Goal: Transaction & Acquisition: Book appointment/travel/reservation

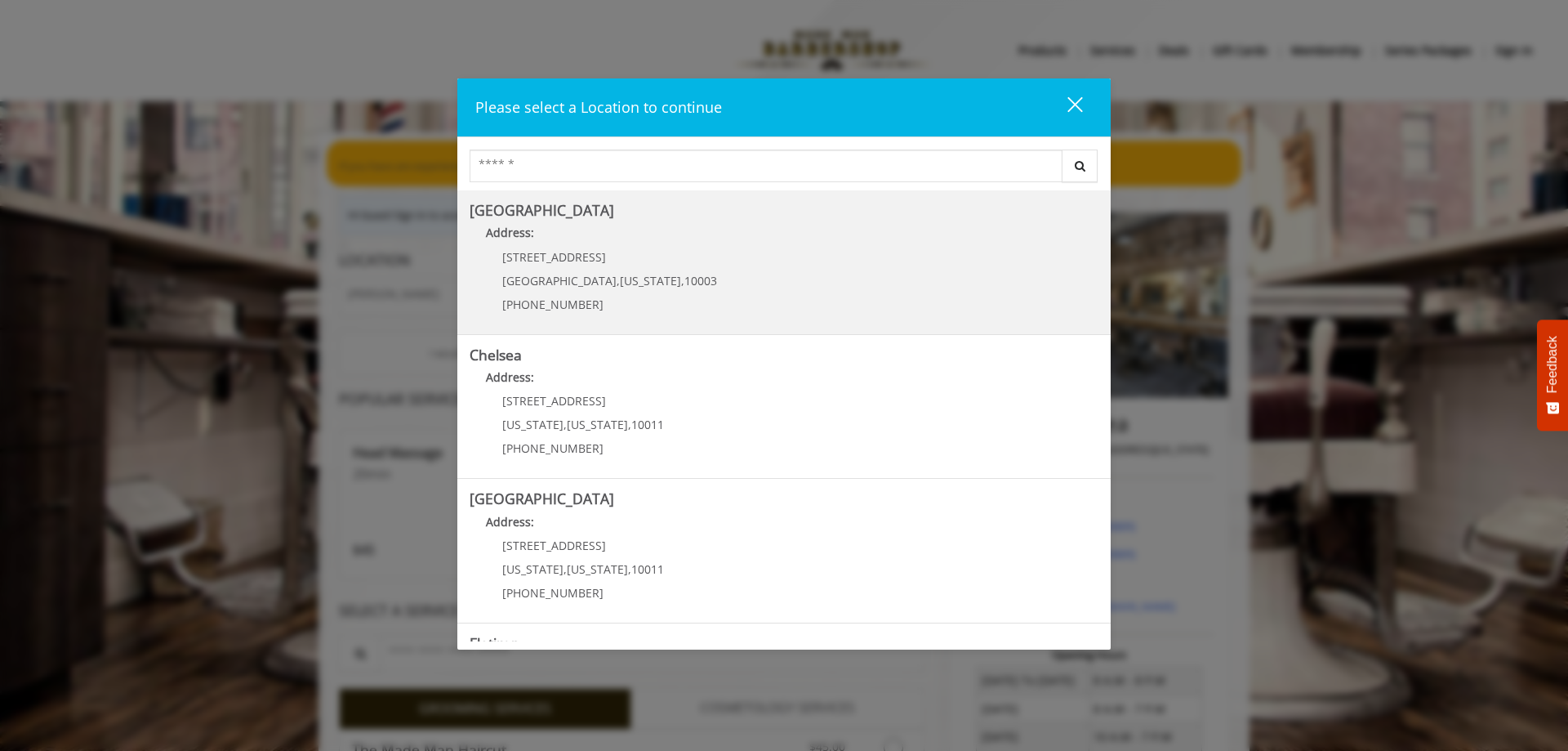
click at [535, 260] on span "60 E 8th St" at bounding box center [554, 256] width 104 height 16
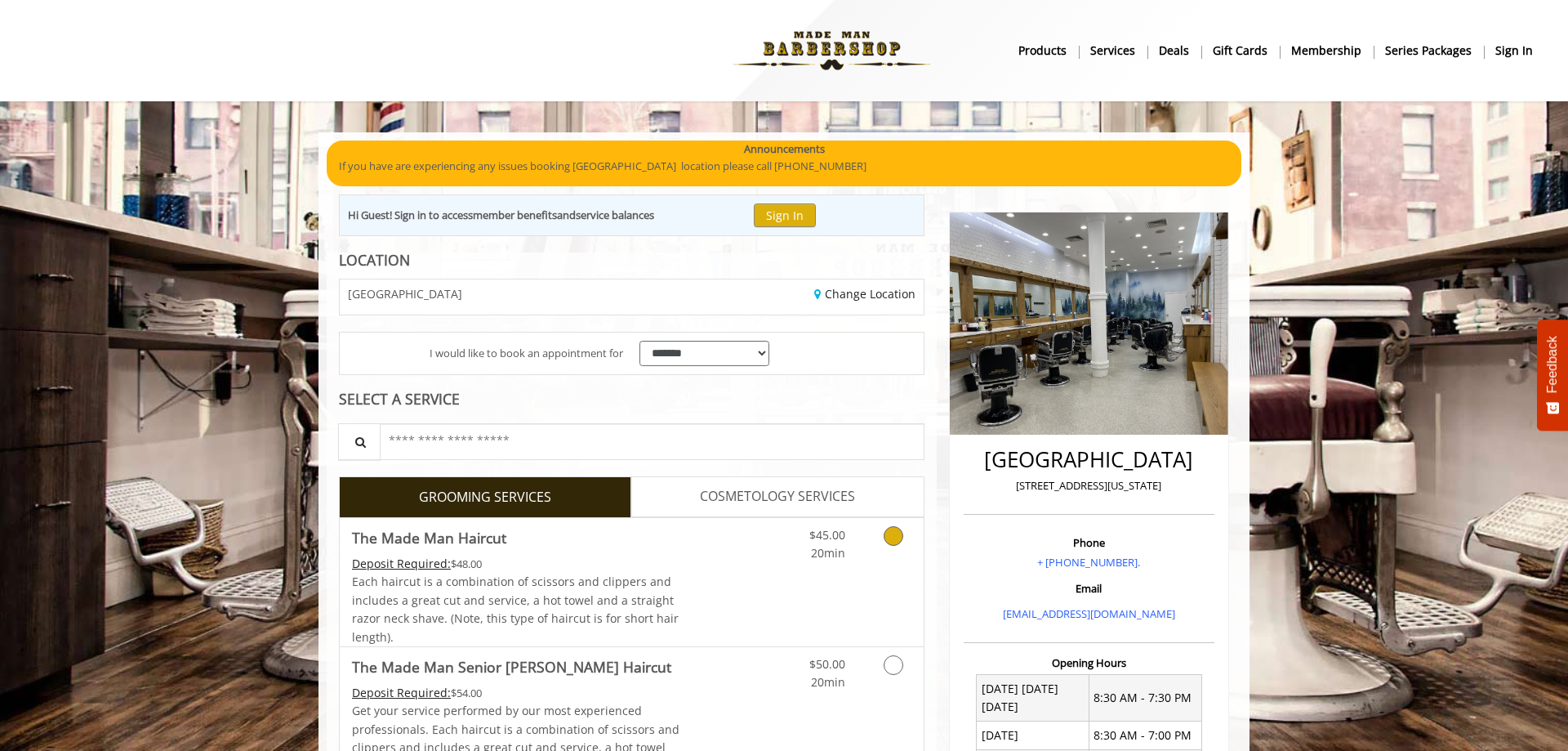
click at [884, 536] on icon "Grooming services" at bounding box center [893, 536] width 20 height 20
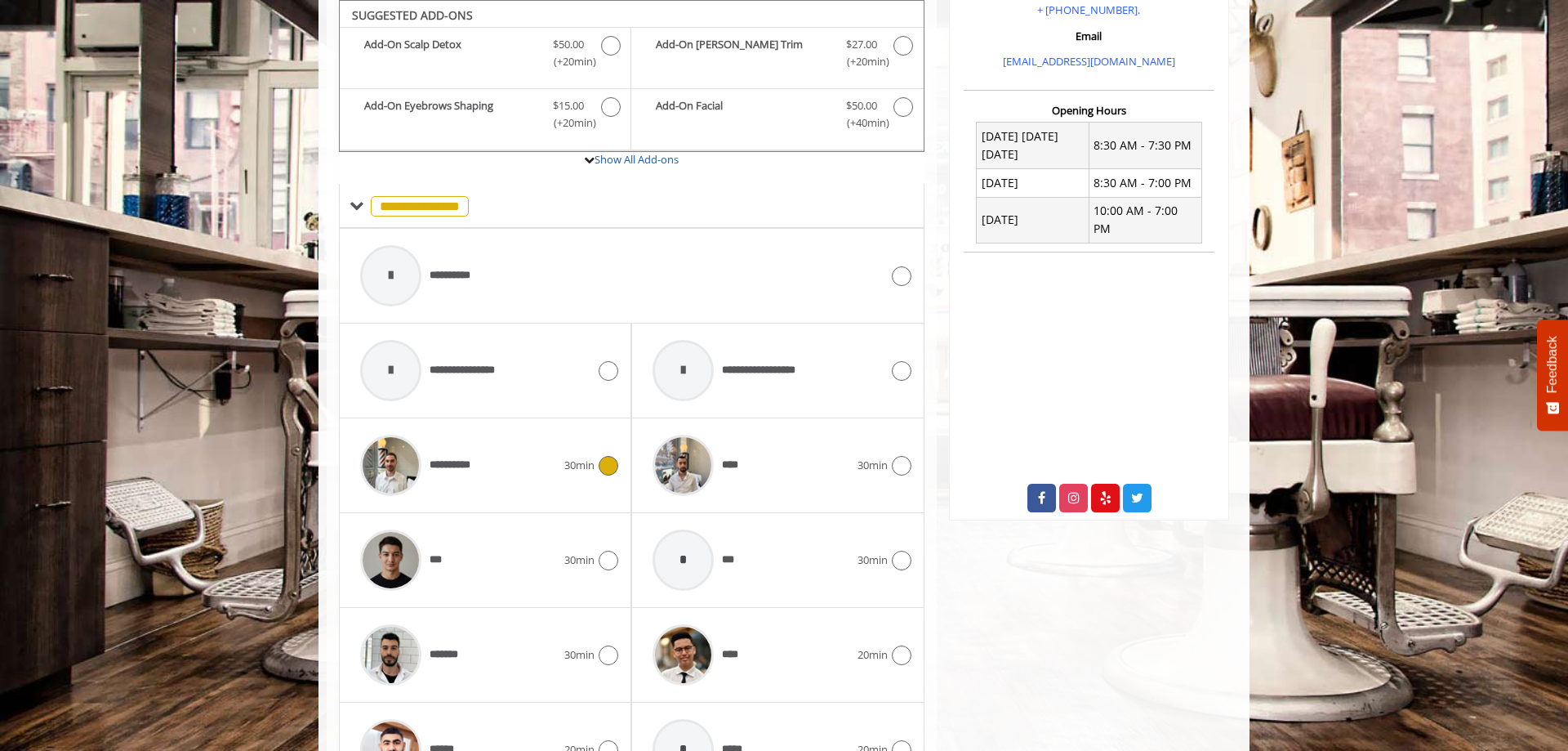
scroll to position [636, 0]
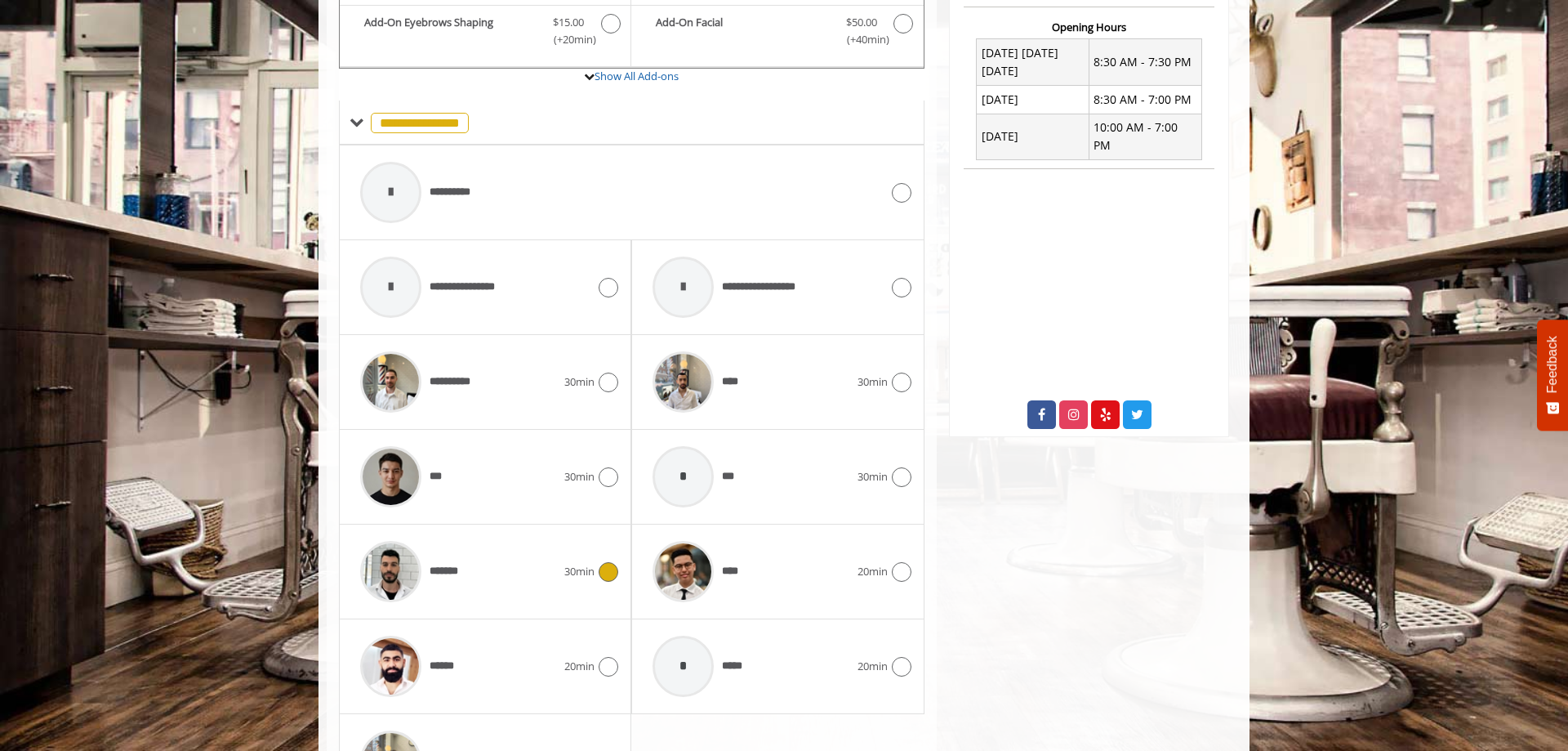
click at [601, 565] on div at bounding box center [606, 572] width 24 height 20
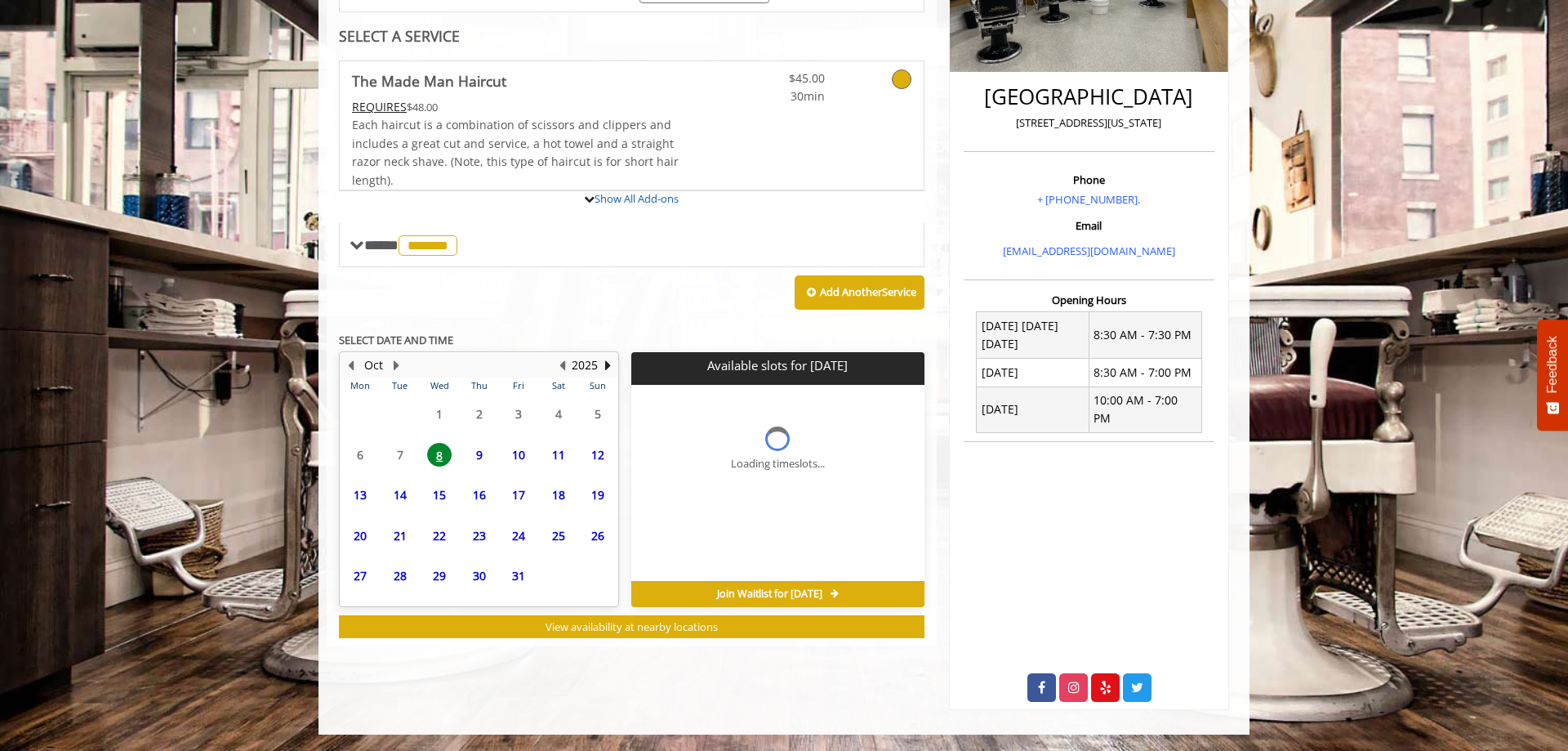
scroll to position [345, 0]
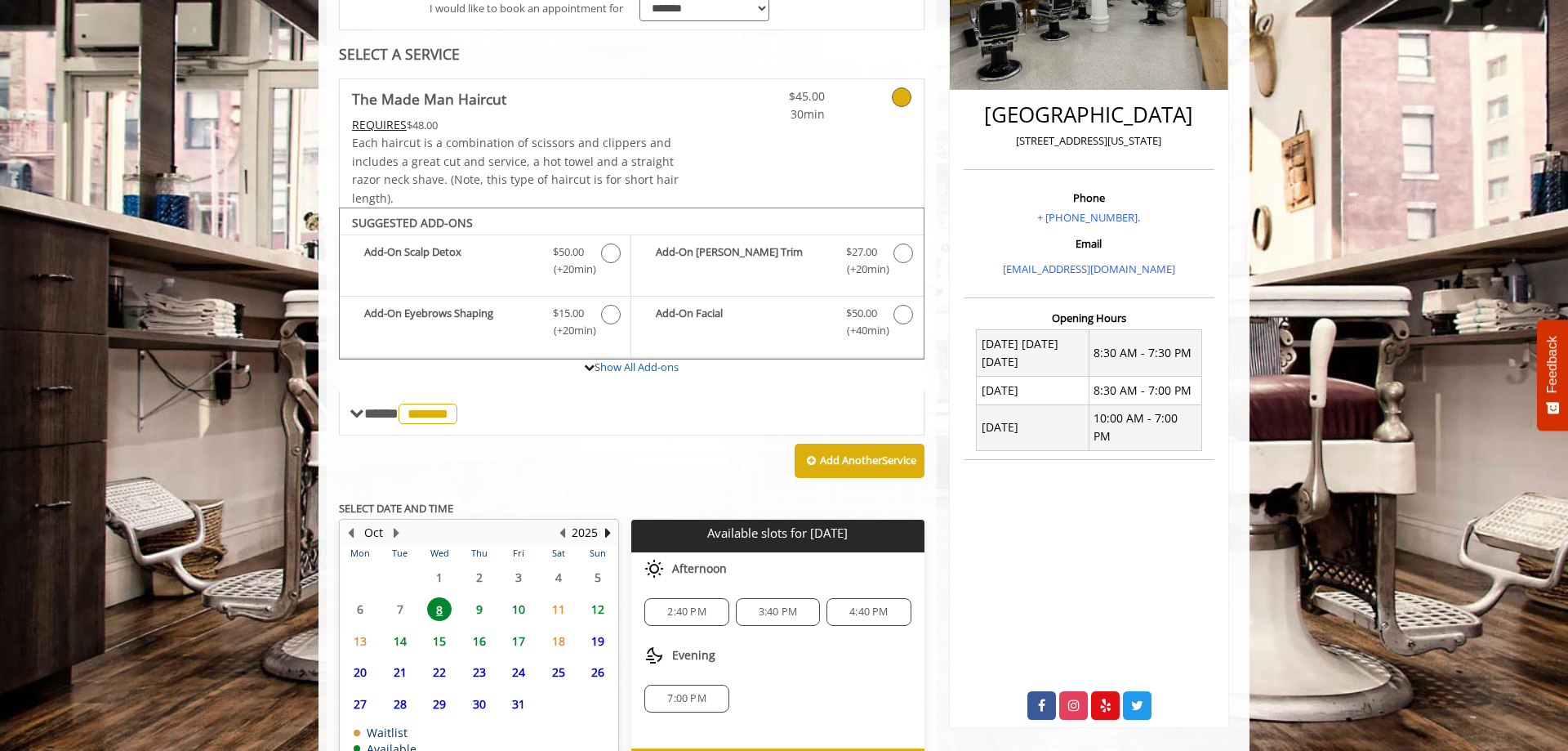
click at [518, 612] on span "10" at bounding box center [518, 608] width 25 height 24
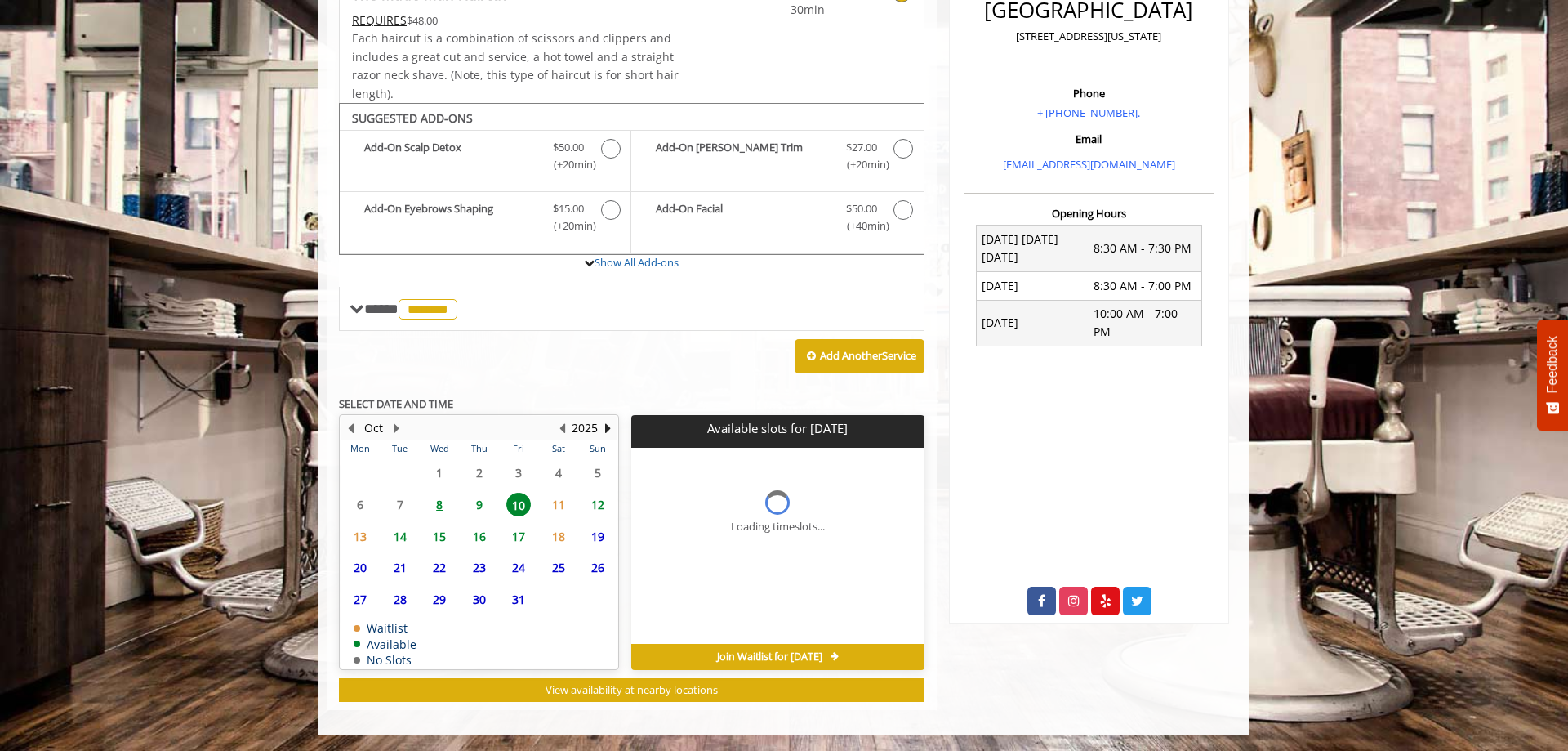
scroll to position [474, 0]
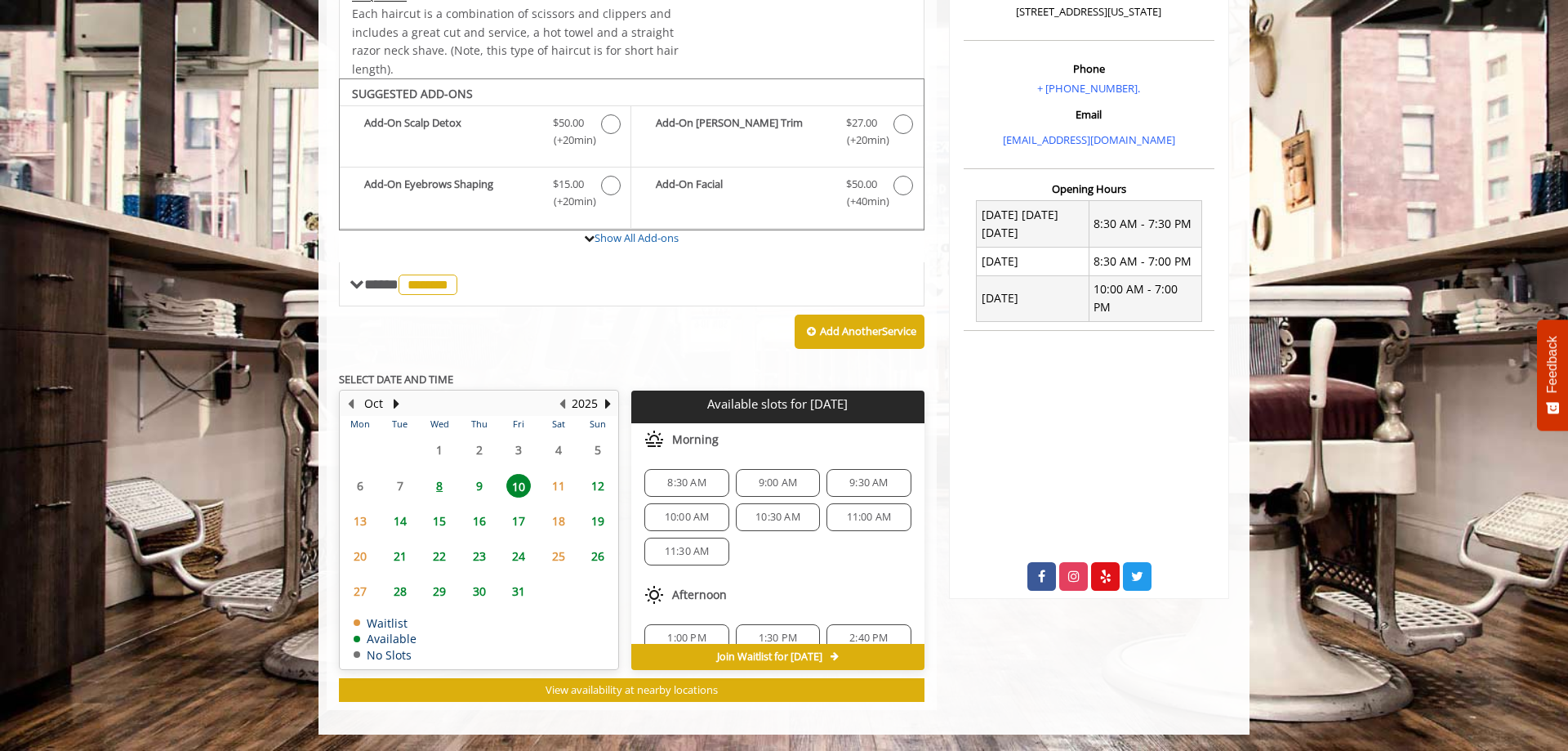
click at [772, 483] on span "9:00 AM" at bounding box center [778, 483] width 38 height 13
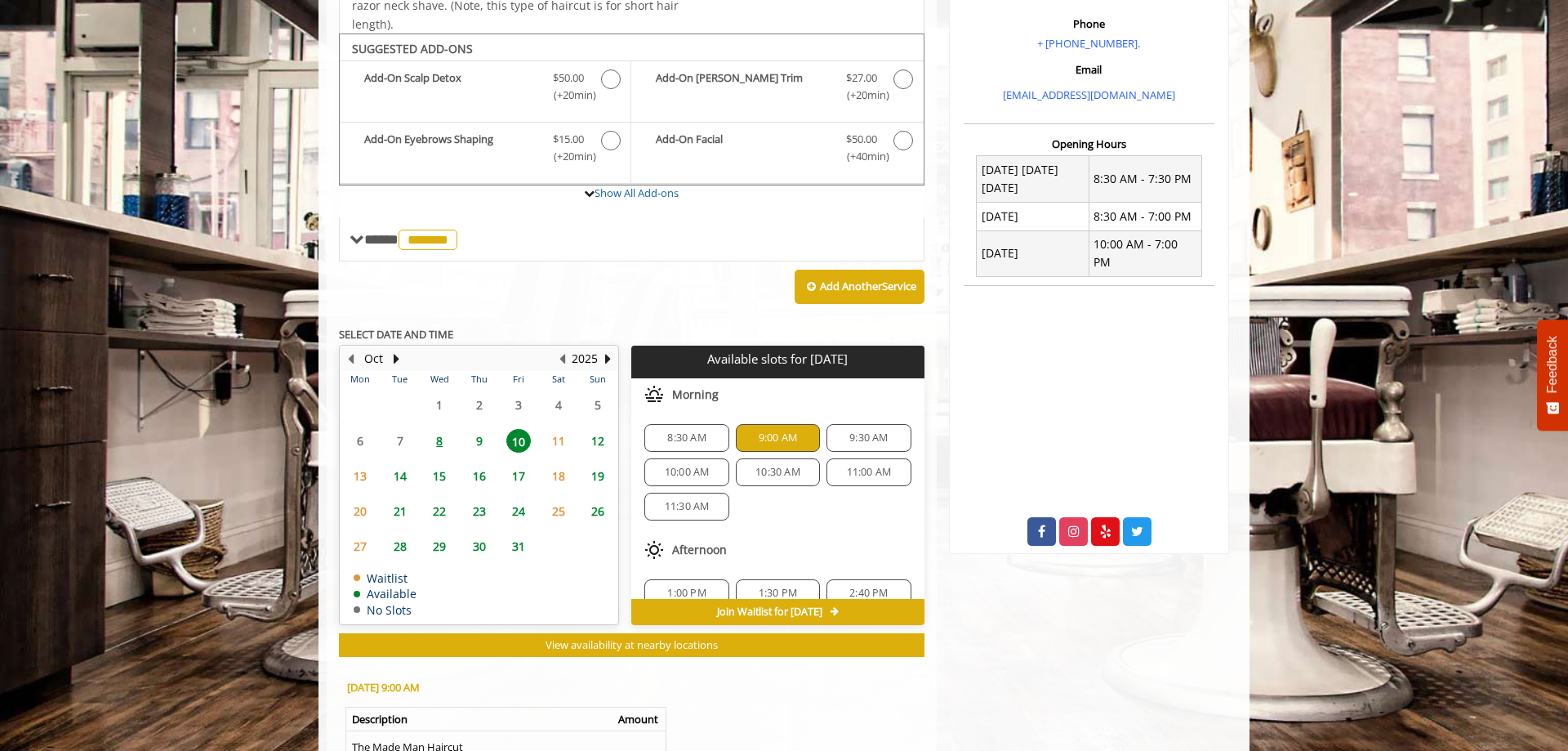
scroll to position [602, 0]
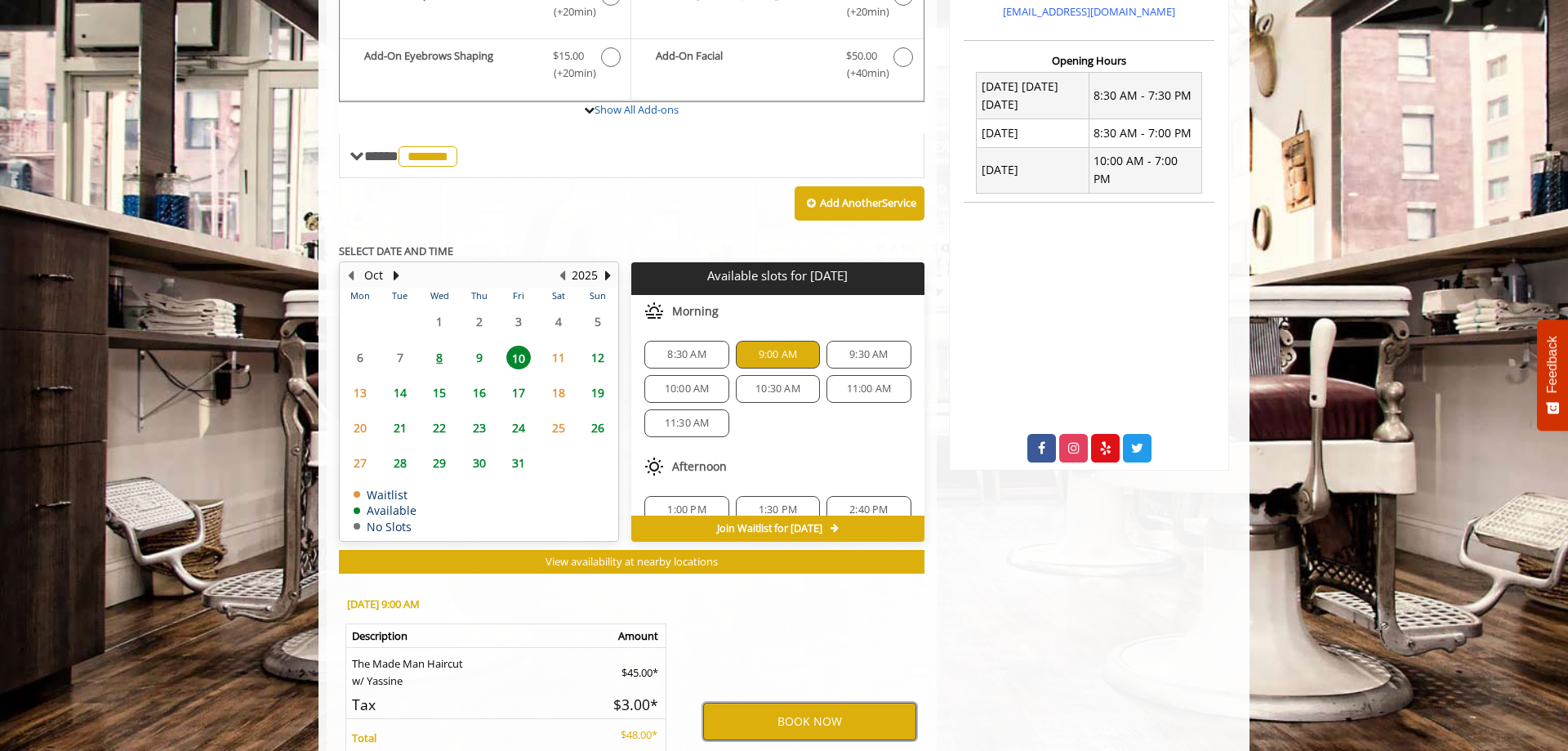
click at [793, 713] on button "BOOK NOW" at bounding box center [810, 722] width 213 height 38
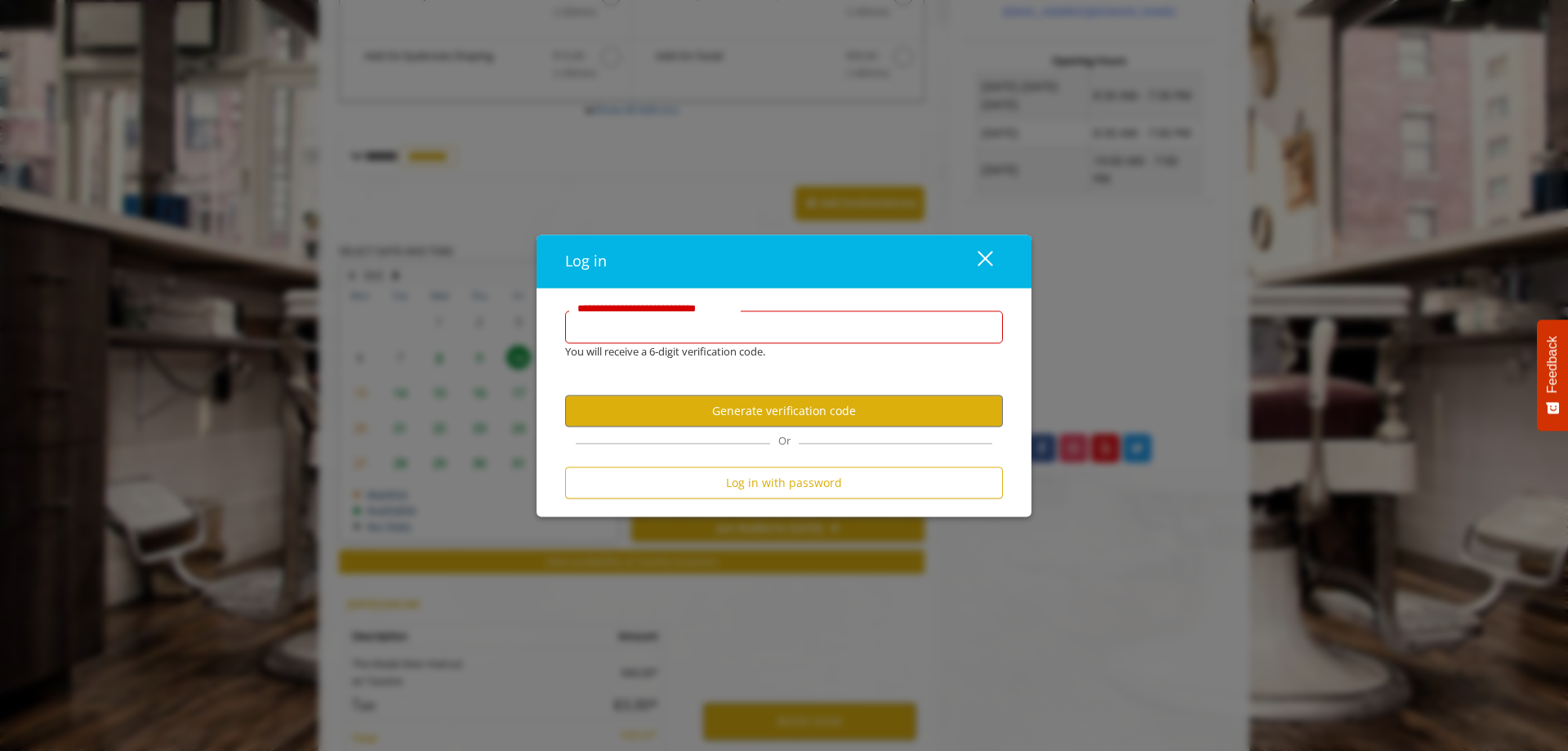
type input "**********"
click at [726, 415] on button "Generate verification code" at bounding box center [784, 411] width 438 height 32
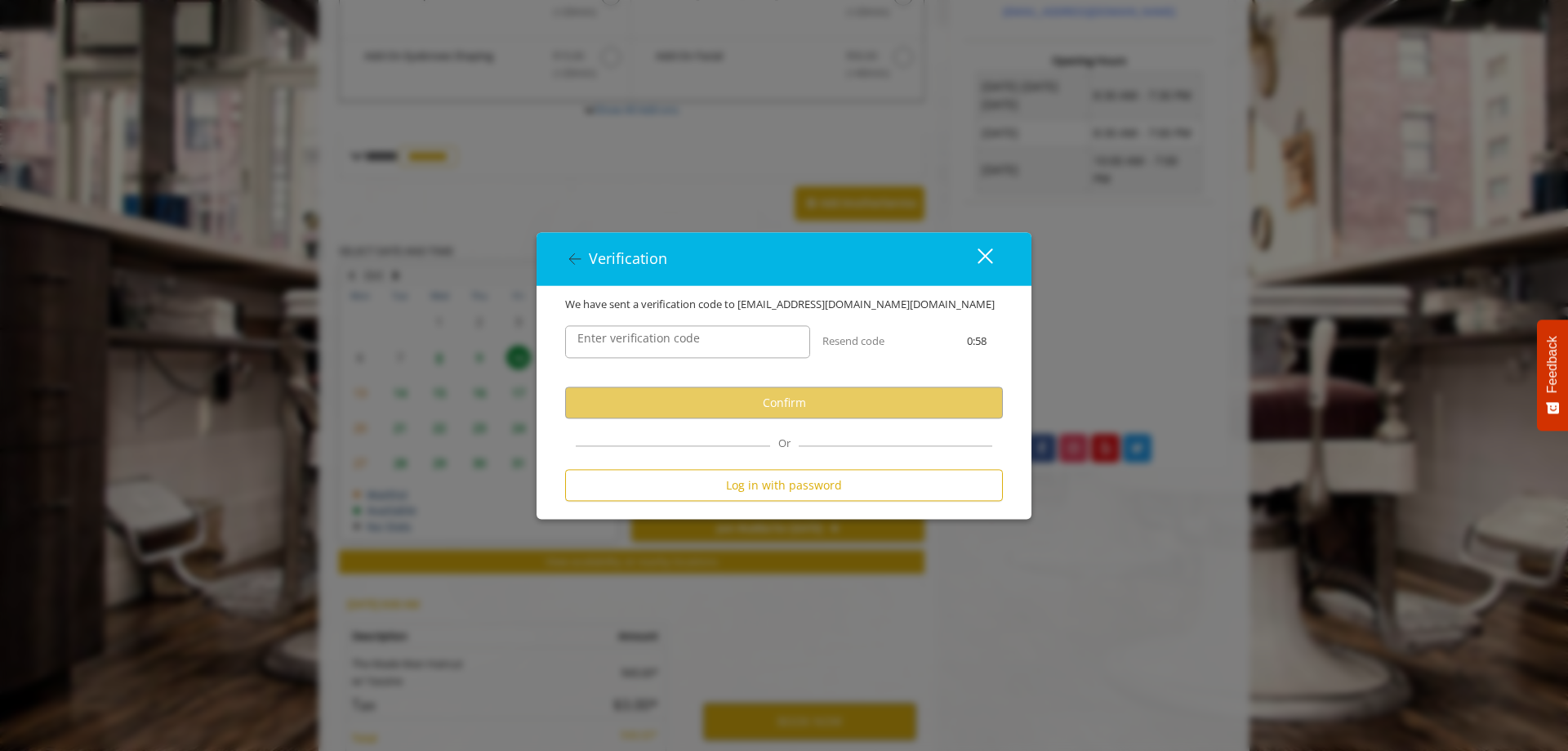
click at [701, 337] on label "Enter verification code" at bounding box center [639, 339] width 139 height 18
click at [701, 337] on input "Enter verification code" at bounding box center [687, 342] width 245 height 33
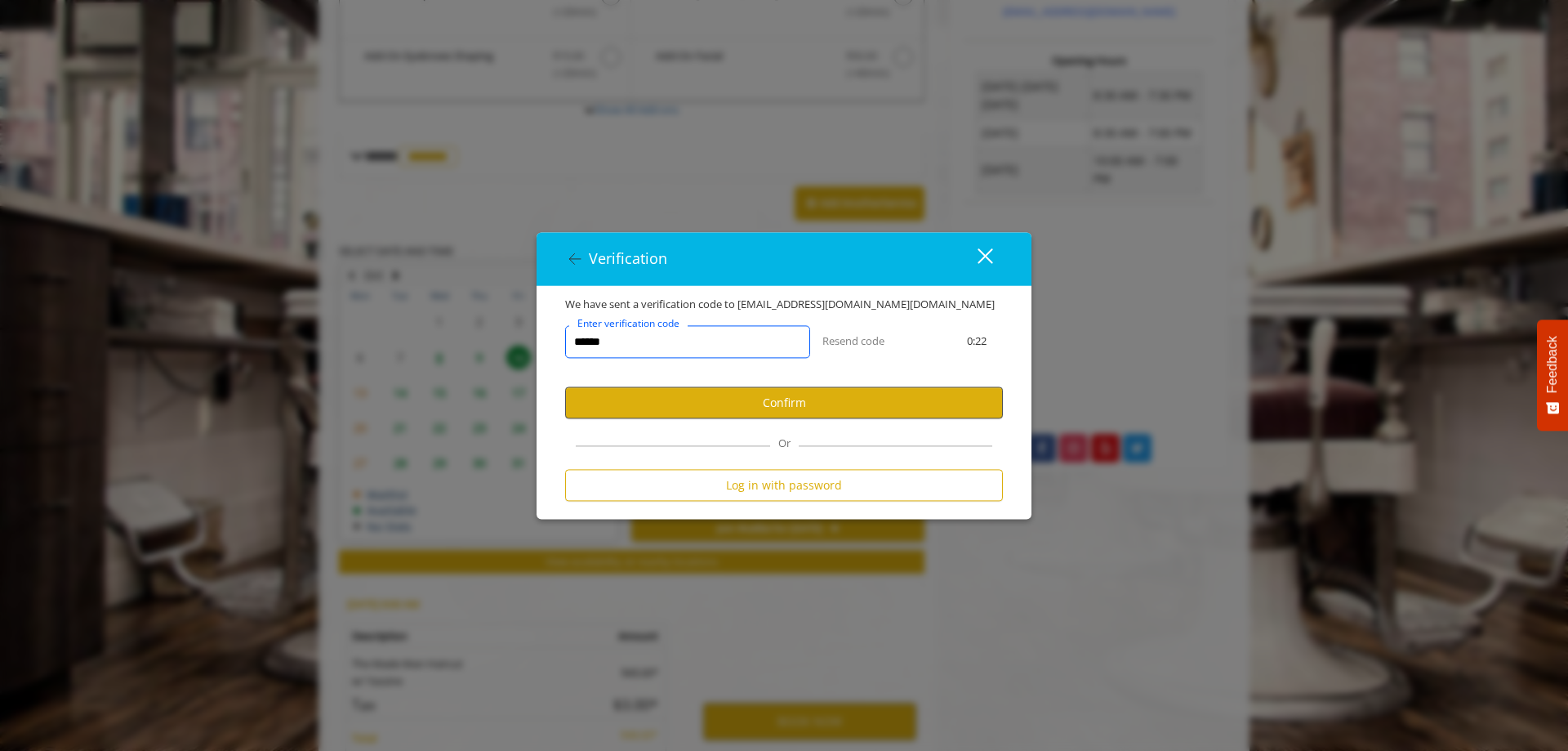
type input "******"
click at [698, 398] on button "Confirm" at bounding box center [784, 403] width 438 height 32
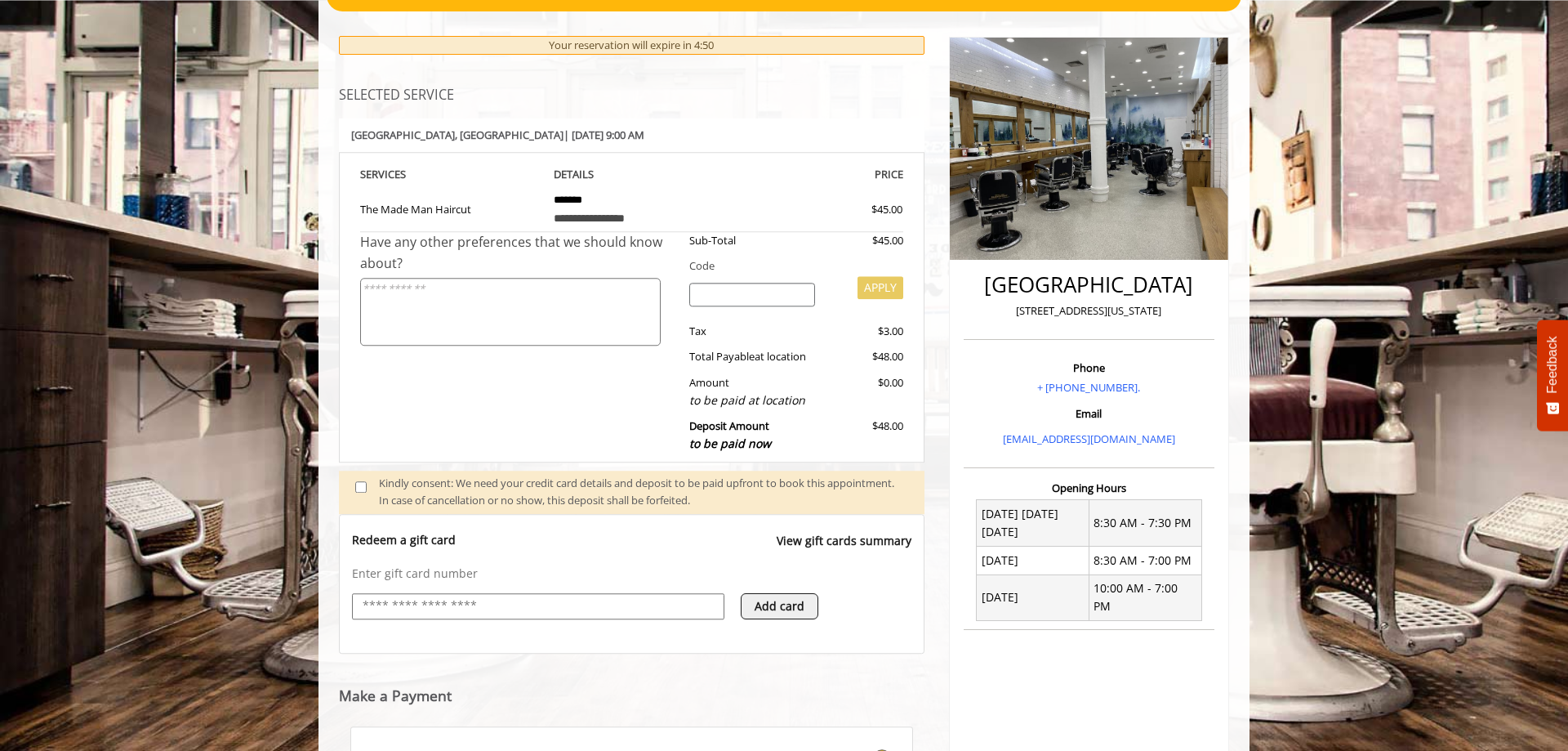
scroll to position [408, 0]
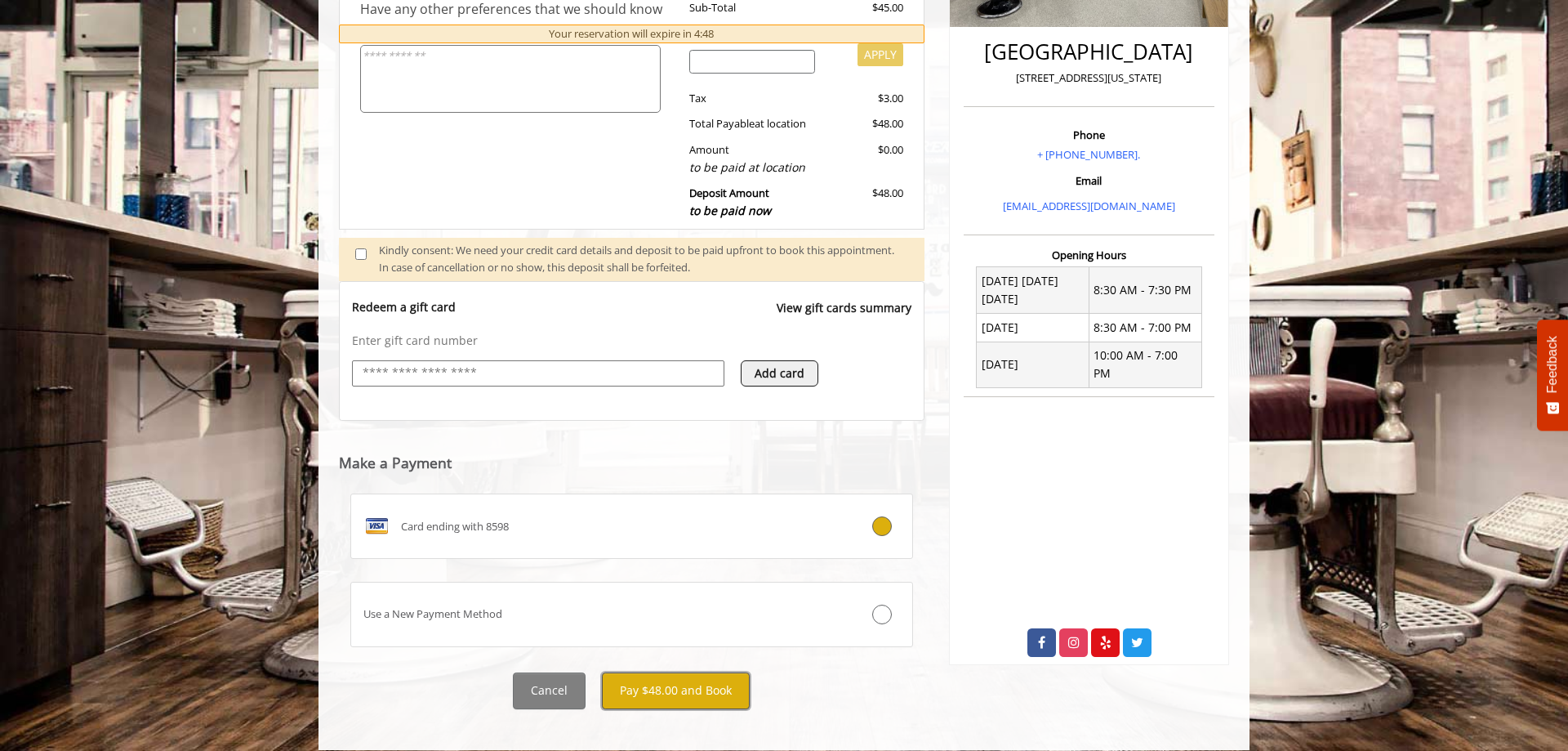
click at [671, 673] on button "Pay $48.00 and Book" at bounding box center [676, 690] width 148 height 37
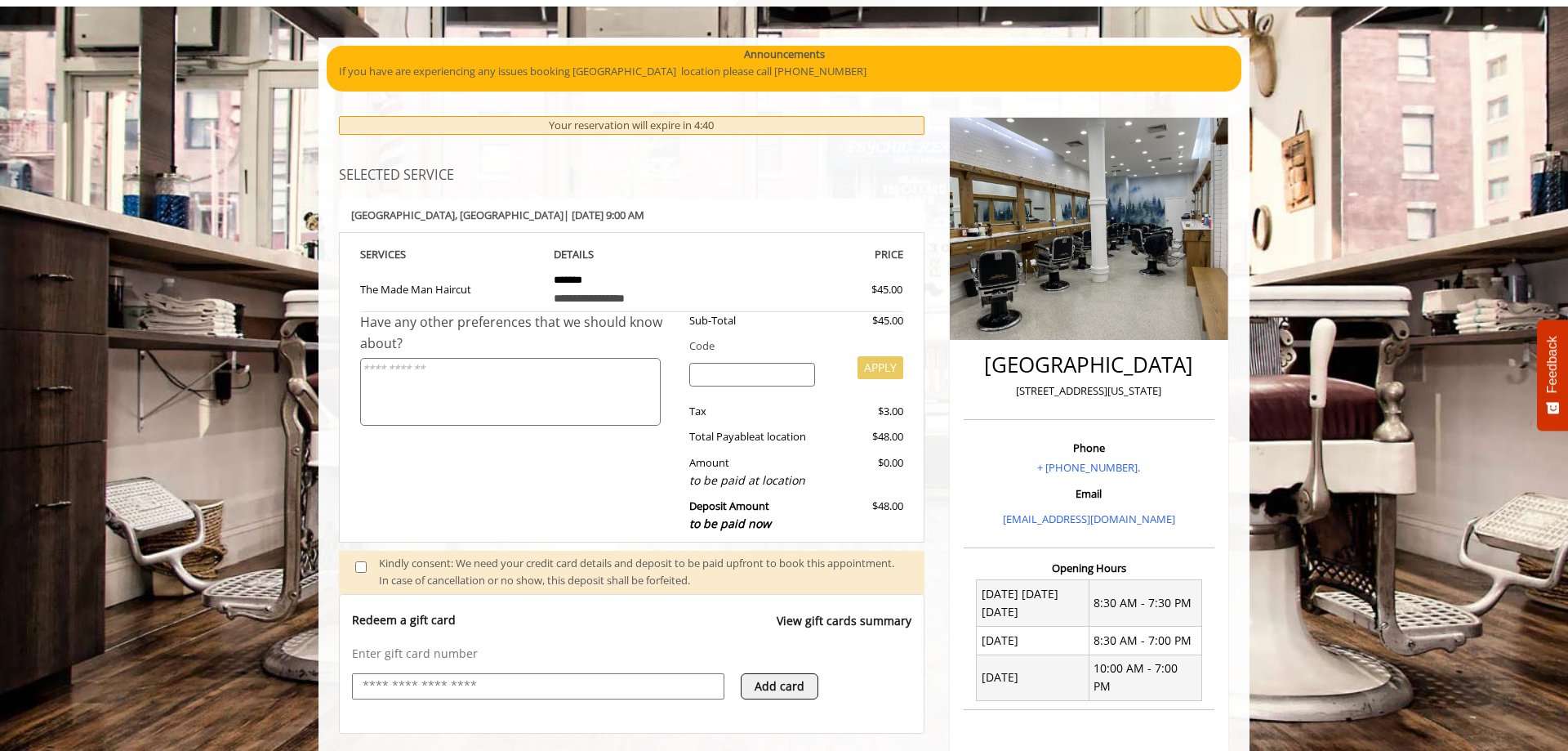
scroll to position [0, 0]
